Goal: Check status: Check status

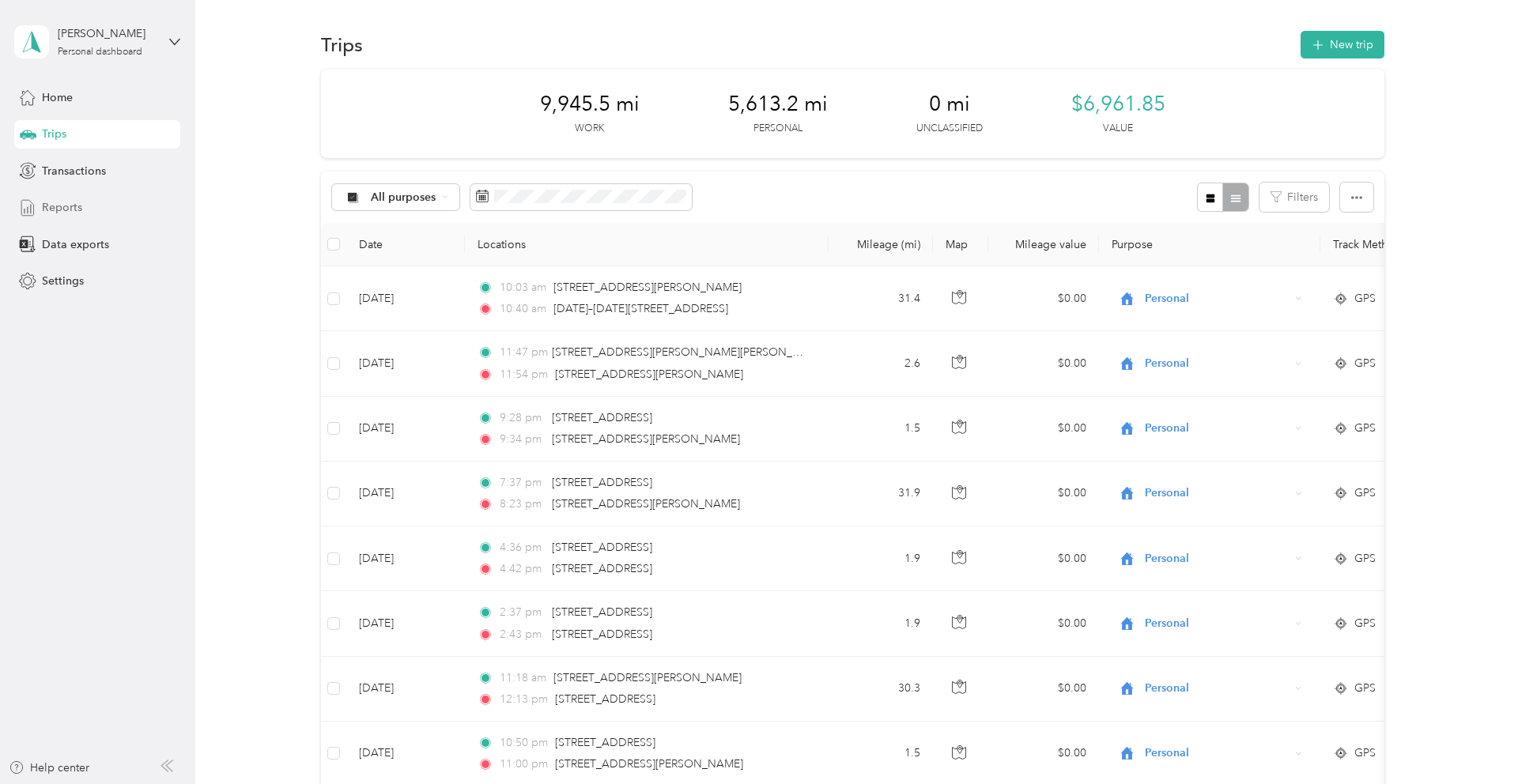
click at [77, 205] on span "Reports" at bounding box center [62, 207] width 40 height 17
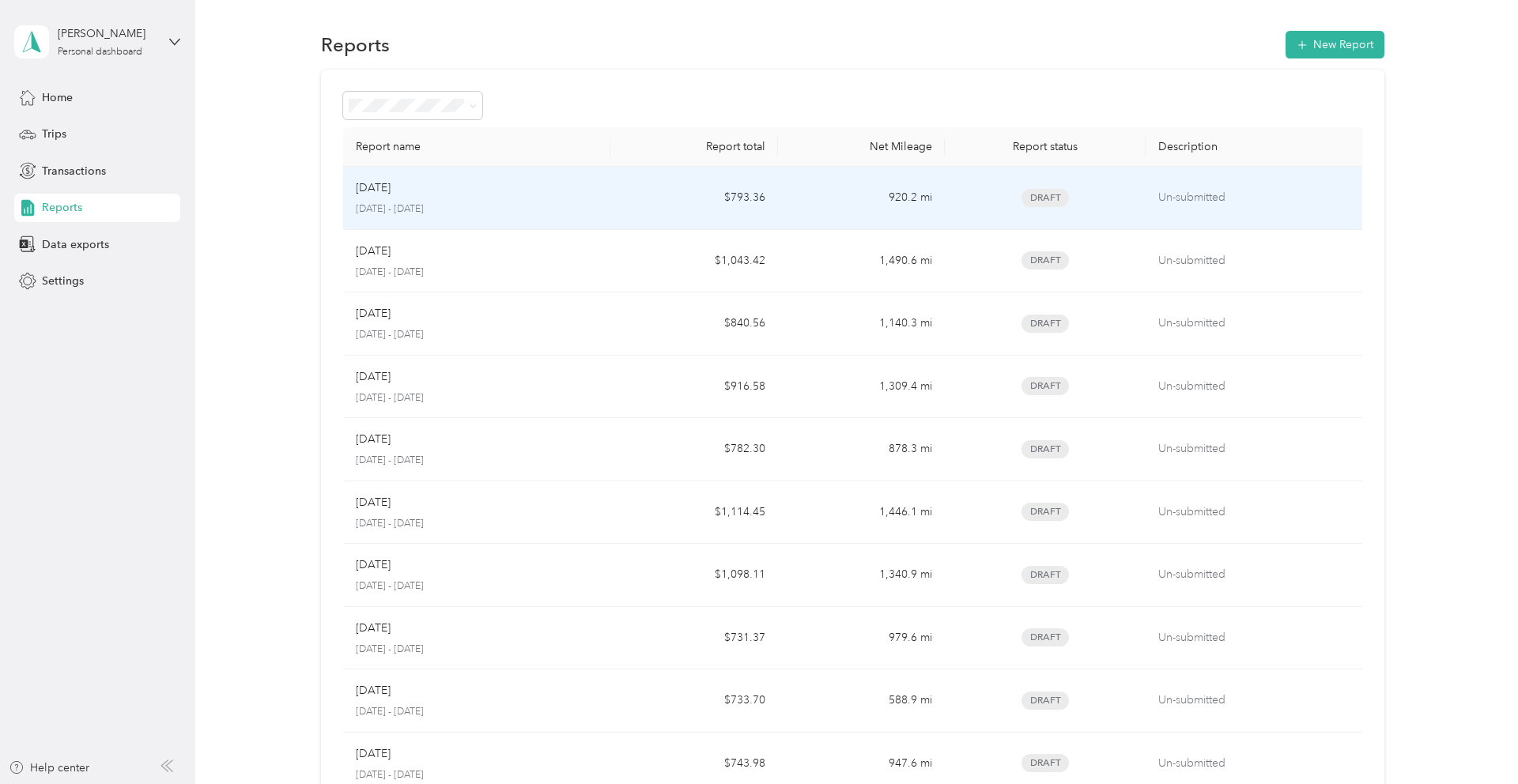
click at [593, 204] on p "[DATE] - [DATE]" at bounding box center [477, 209] width 242 height 14
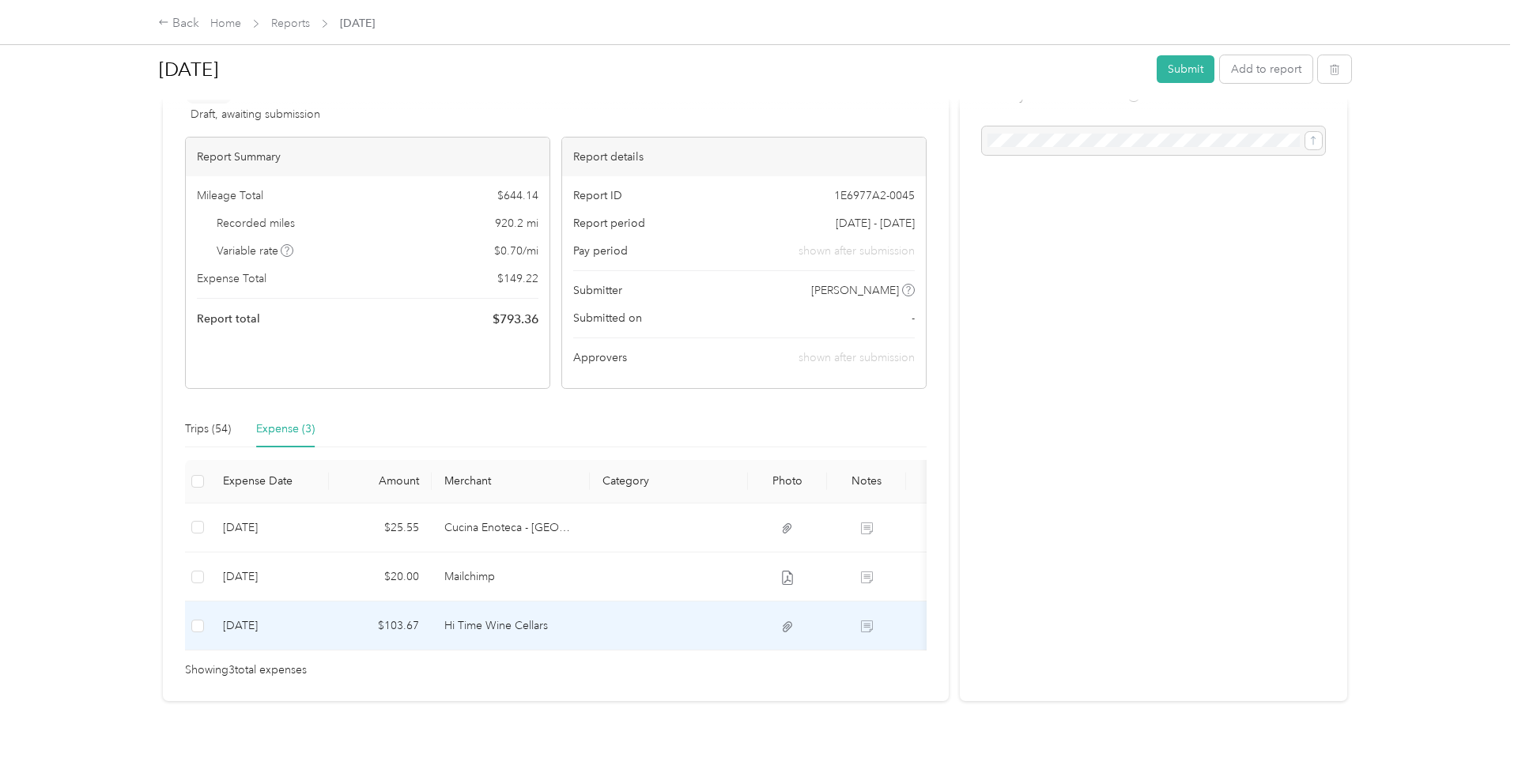
scroll to position [0, 102]
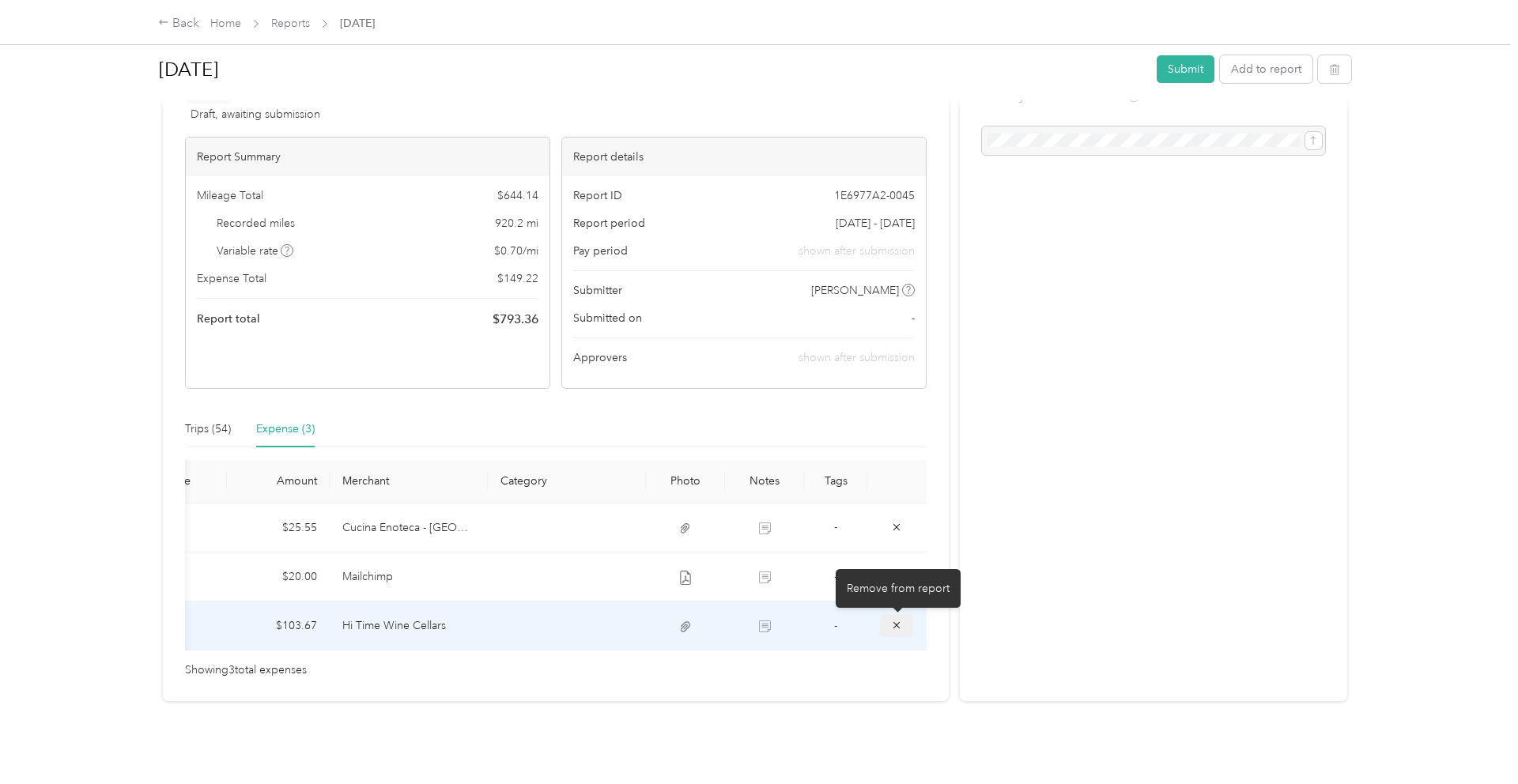
click at [901, 621] on icon "button" at bounding box center [897, 625] width 11 height 11
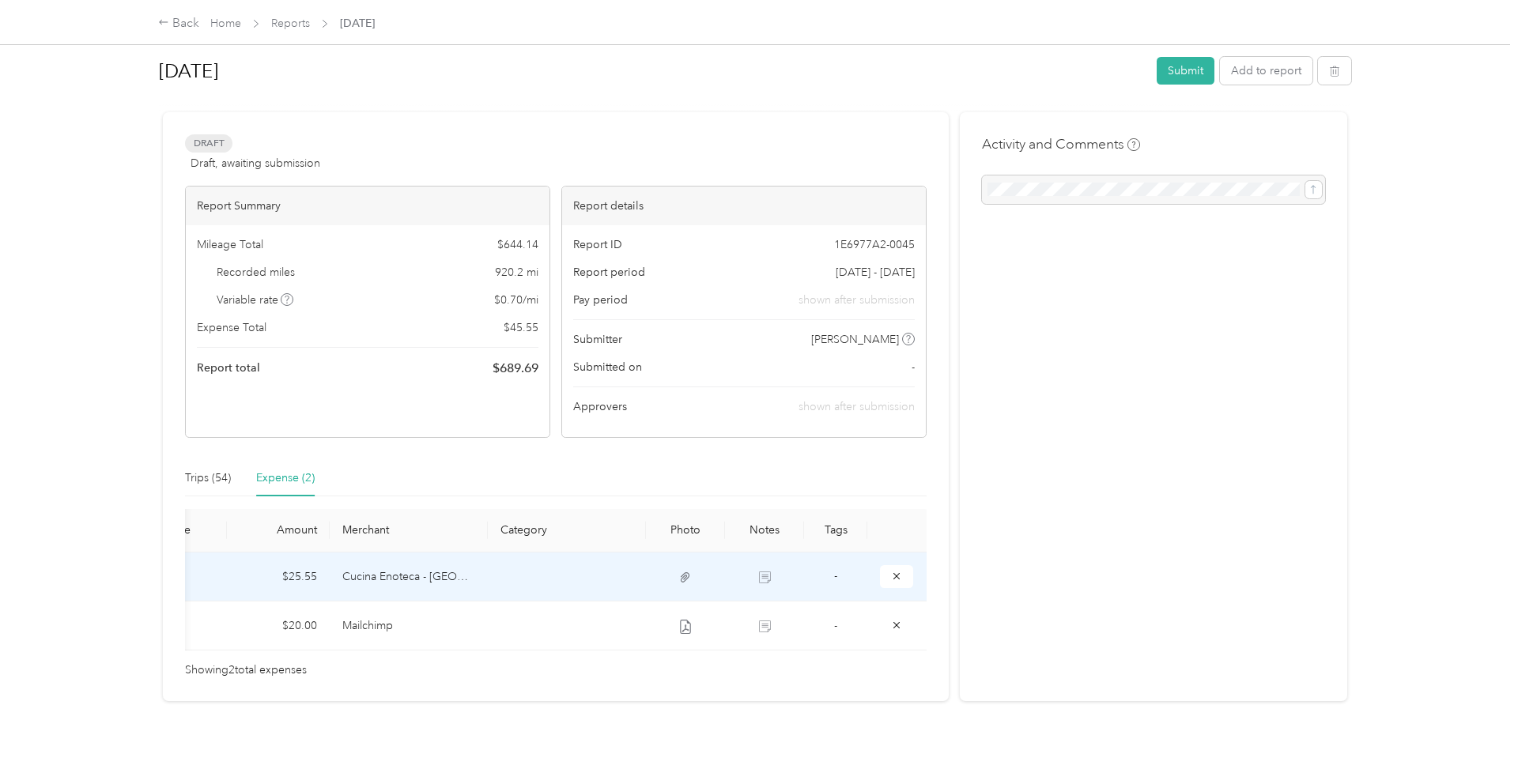
scroll to position [0, 0]
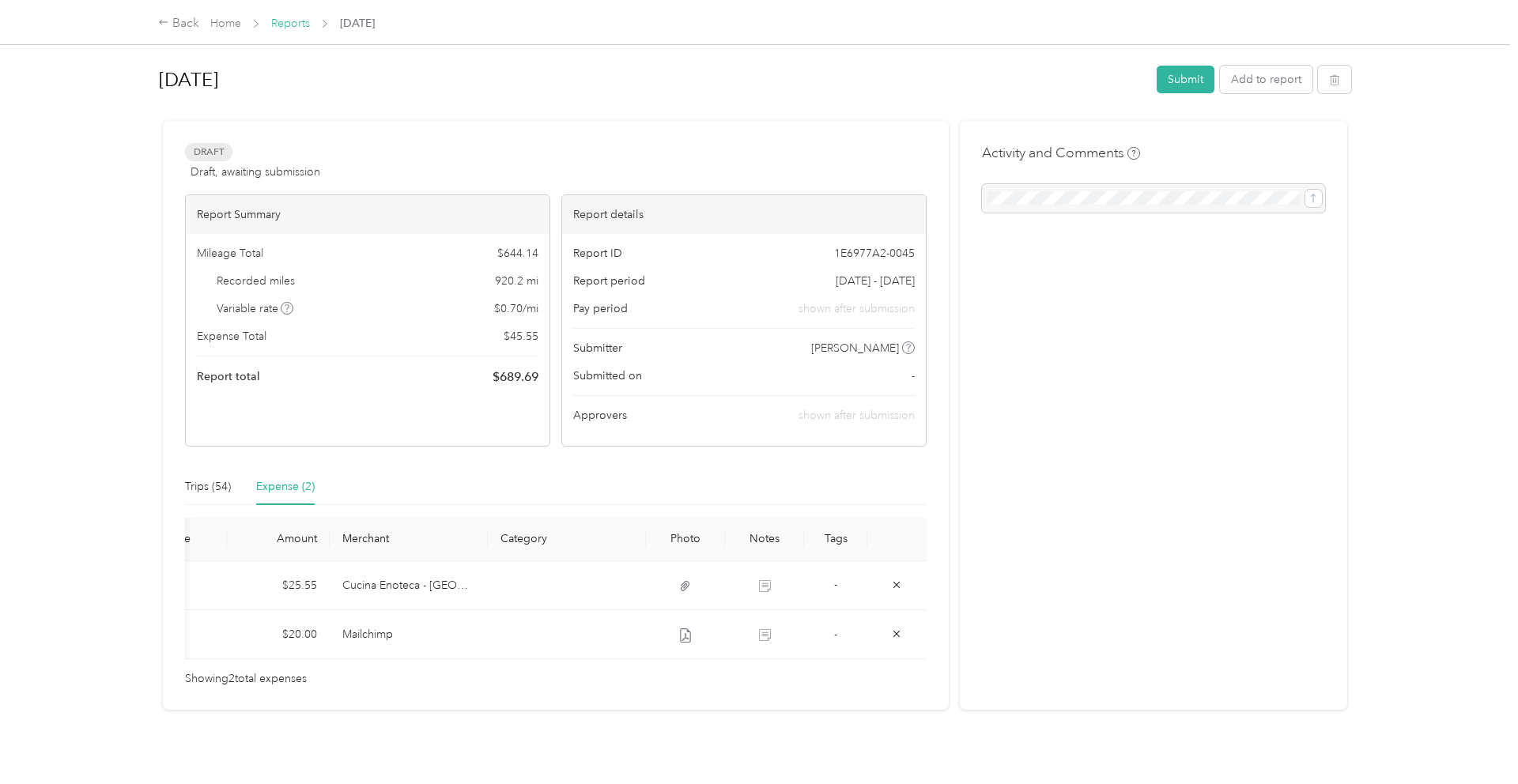
click at [284, 19] on link "Reports" at bounding box center [290, 23] width 39 height 13
